Goal: Navigation & Orientation: Find specific page/section

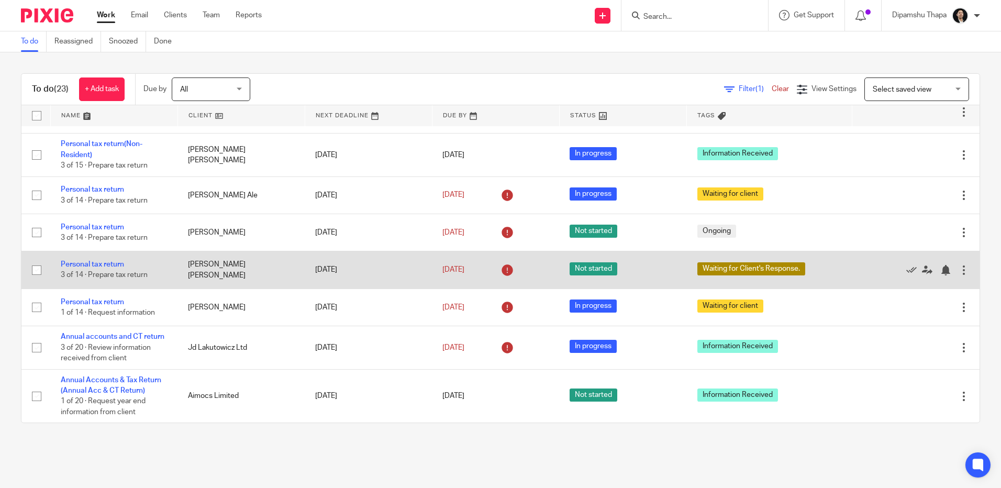
scroll to position [738, 0]
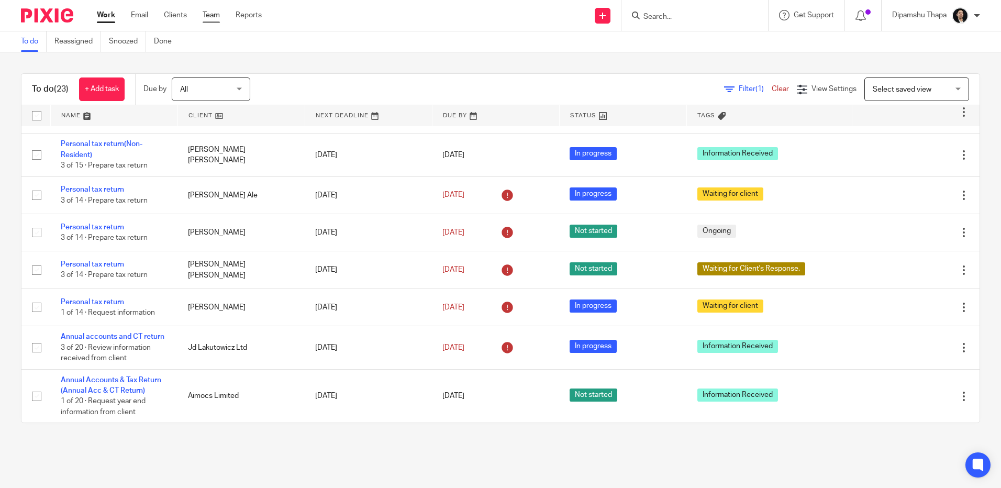
click at [214, 17] on link "Team" at bounding box center [211, 15] width 17 height 10
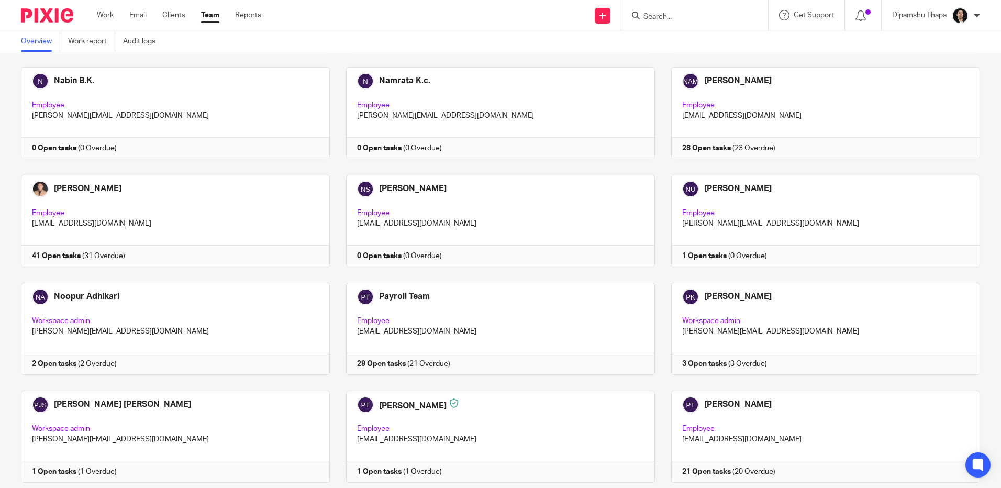
scroll to position [1466, 0]
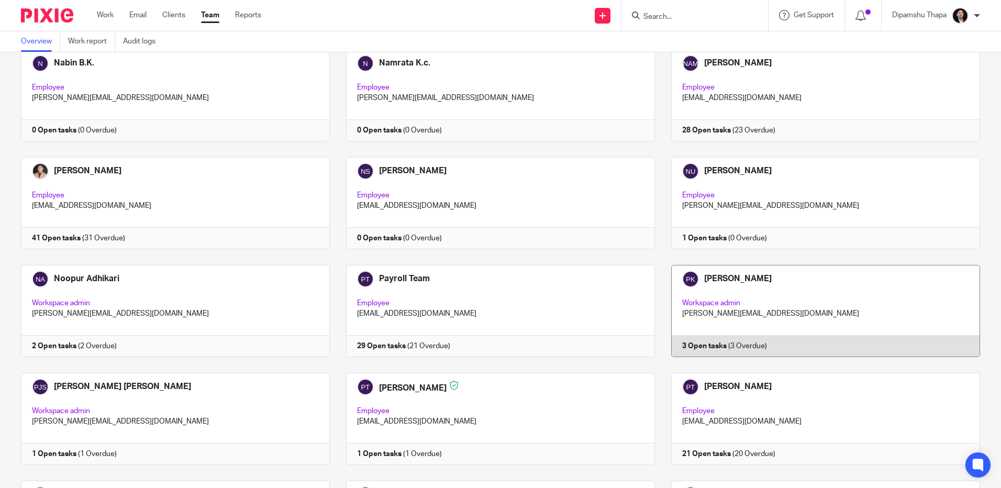
click at [849, 315] on link at bounding box center [817, 311] width 325 height 92
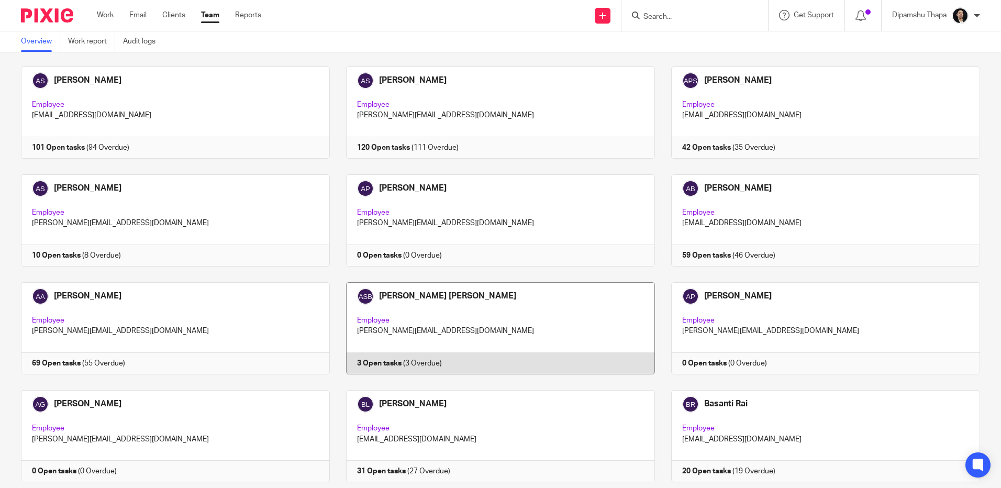
scroll to position [367, 0]
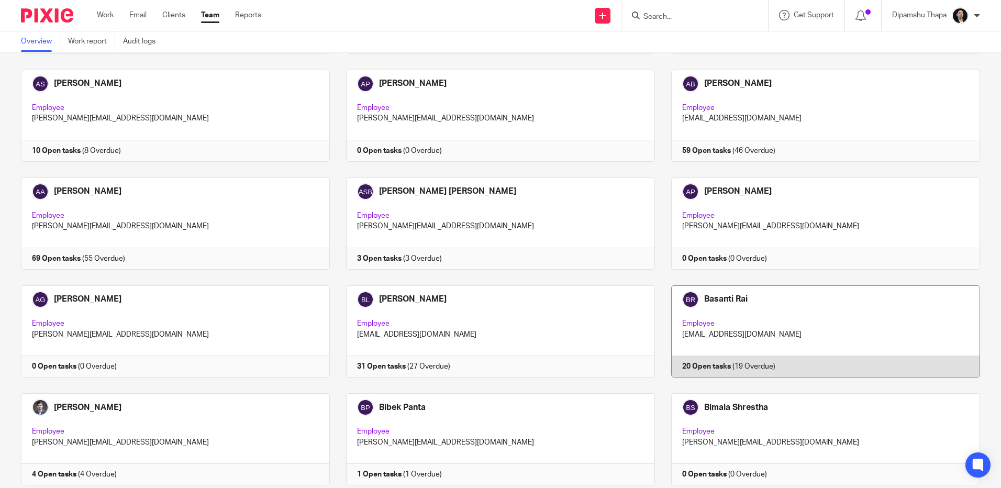
click at [701, 310] on link at bounding box center [817, 331] width 325 height 92
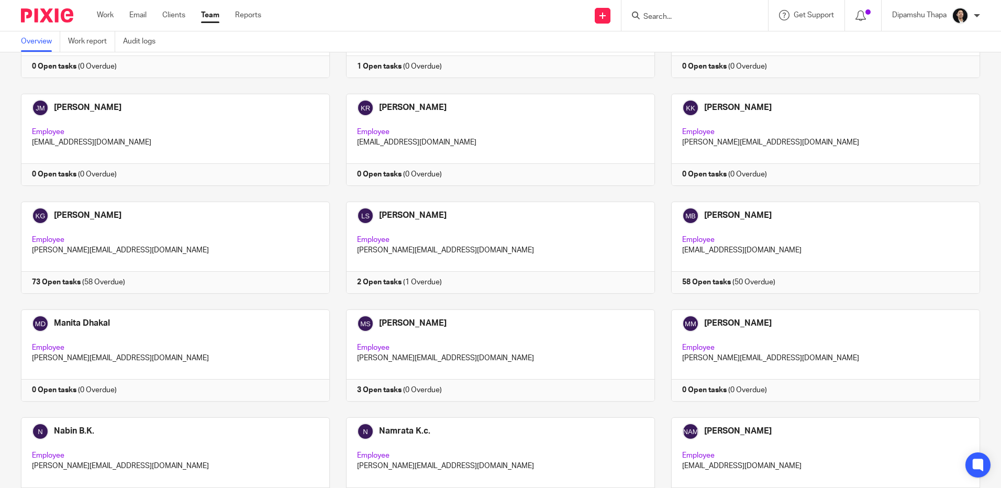
scroll to position [1100, 0]
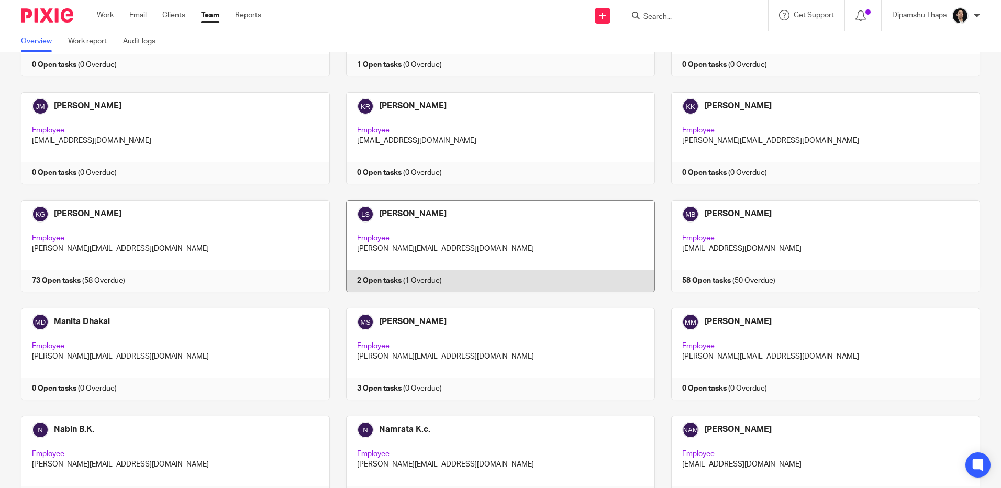
click at [513, 241] on link at bounding box center [492, 246] width 325 height 92
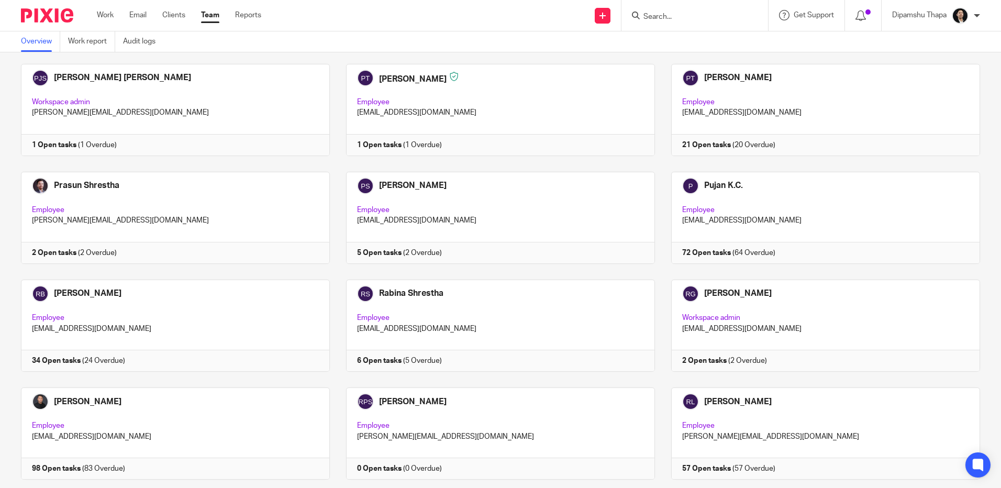
scroll to position [1885, 0]
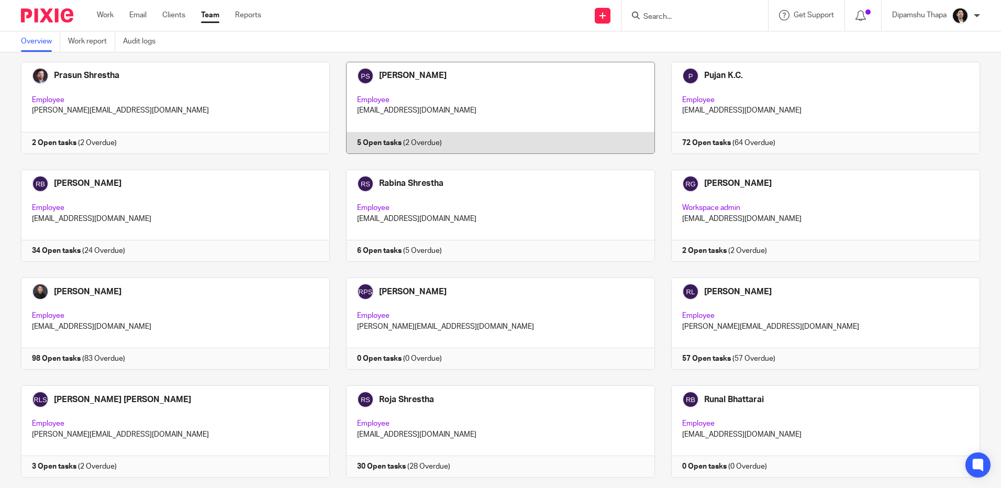
click at [485, 85] on link at bounding box center [492, 108] width 325 height 92
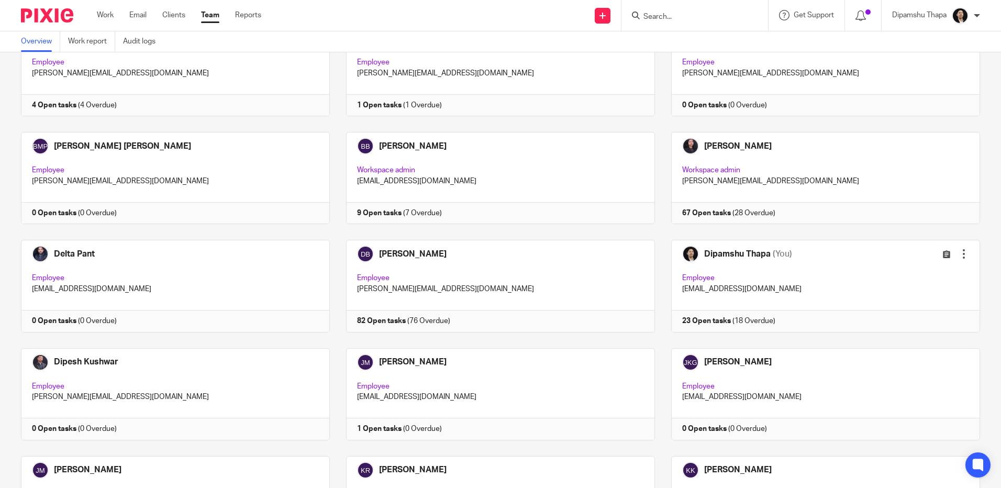
scroll to position [733, 0]
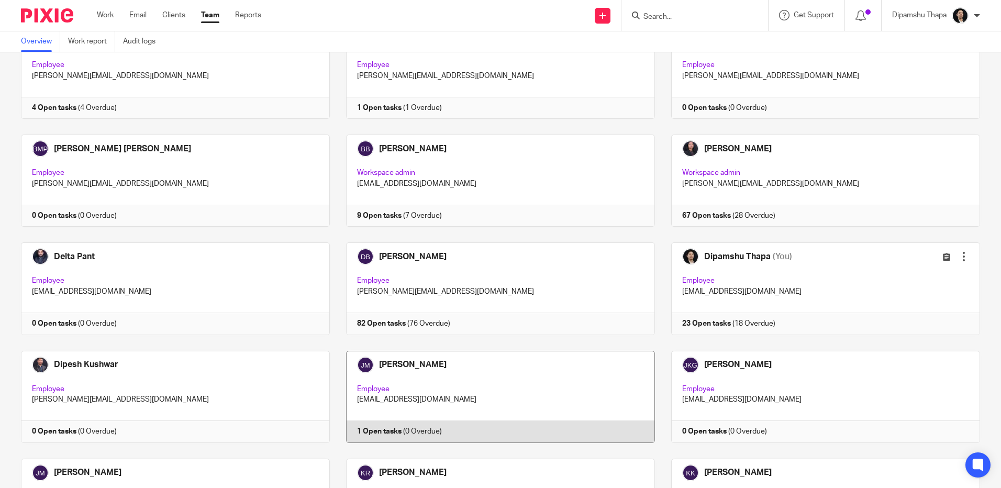
click at [488, 402] on link at bounding box center [492, 397] width 325 height 92
